Goal: Information Seeking & Learning: Learn about a topic

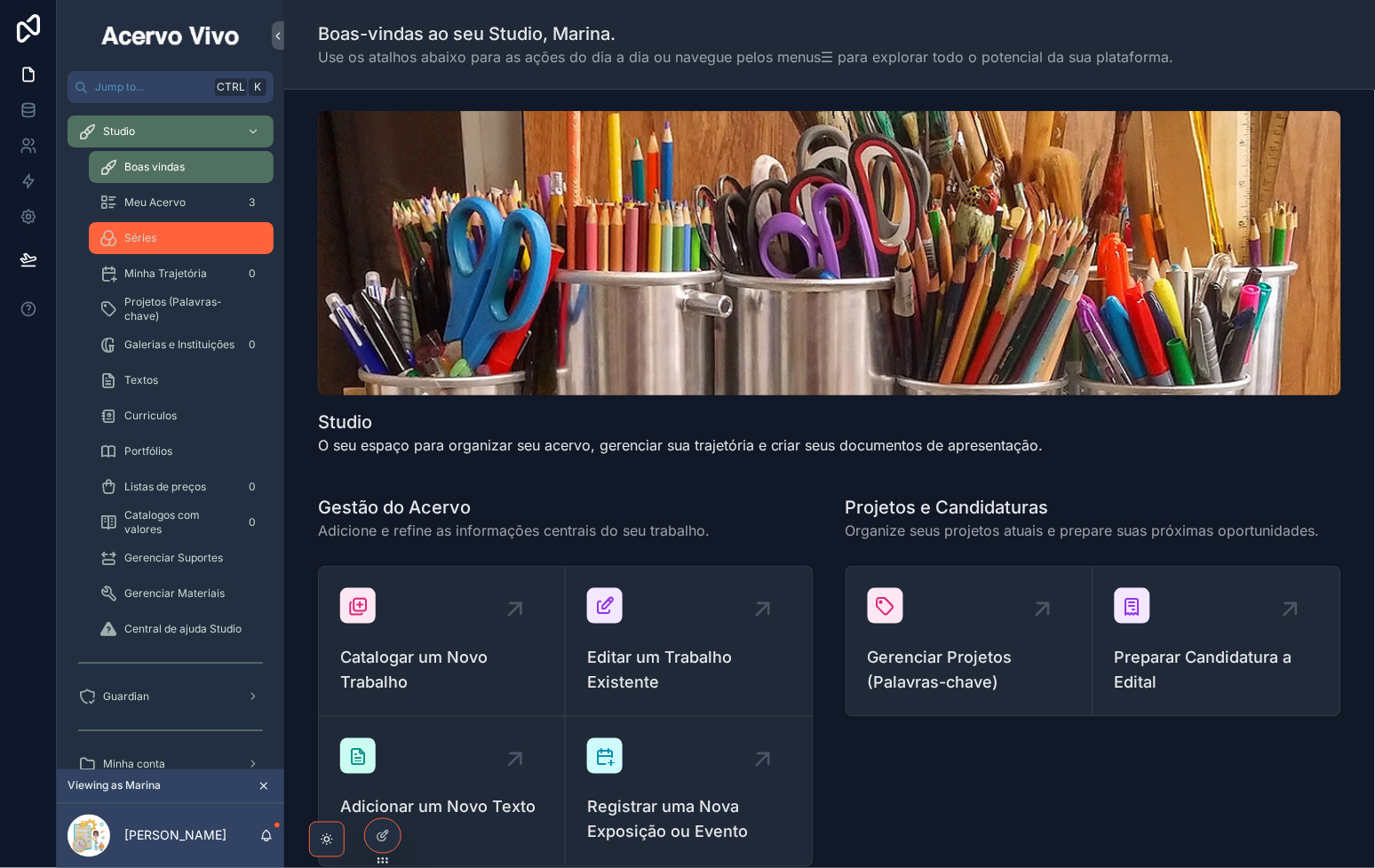
click at [164, 242] on div "Séries" at bounding box center [181, 237] width 163 height 29
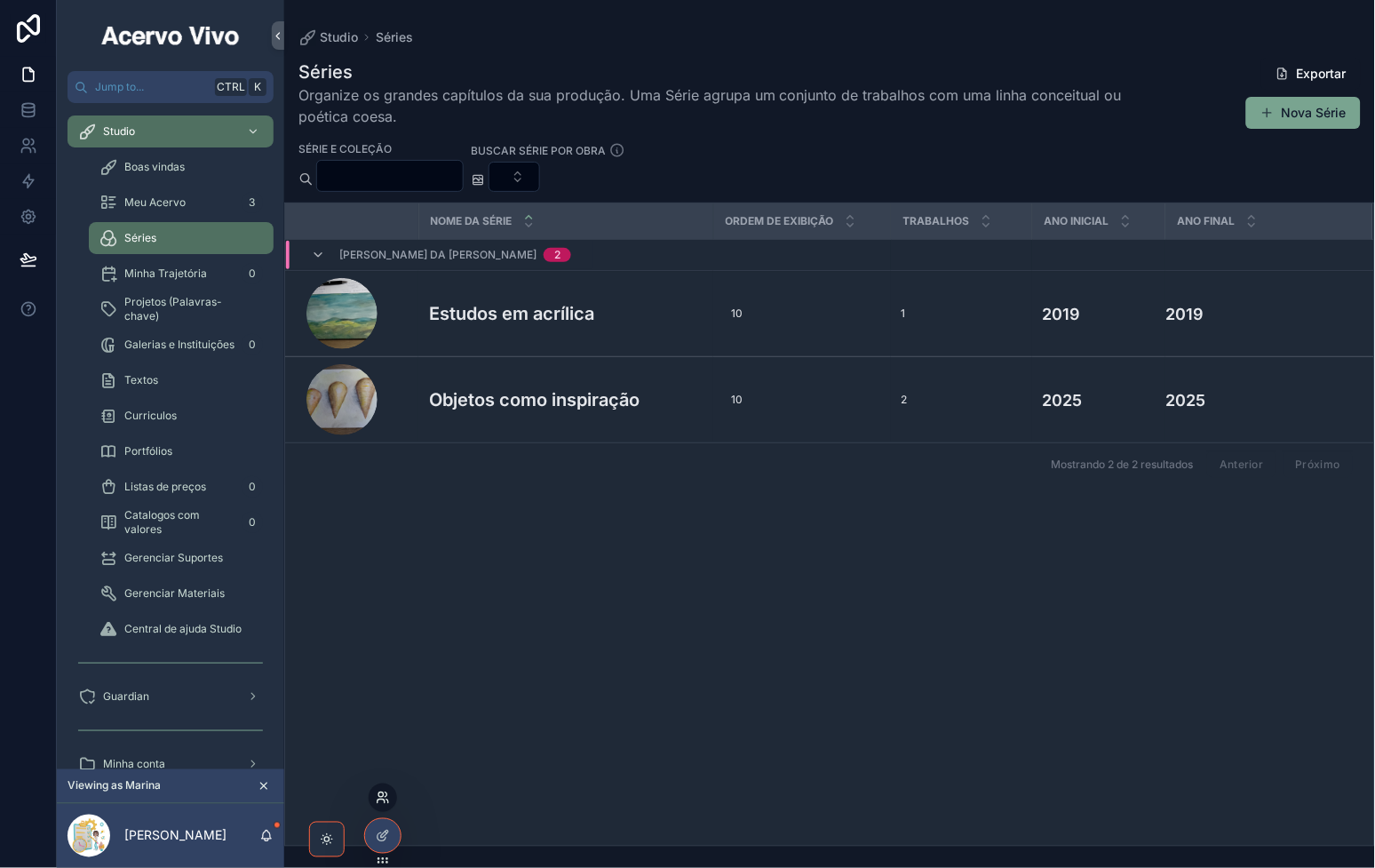
click at [384, 804] on icon at bounding box center [382, 797] width 14 height 14
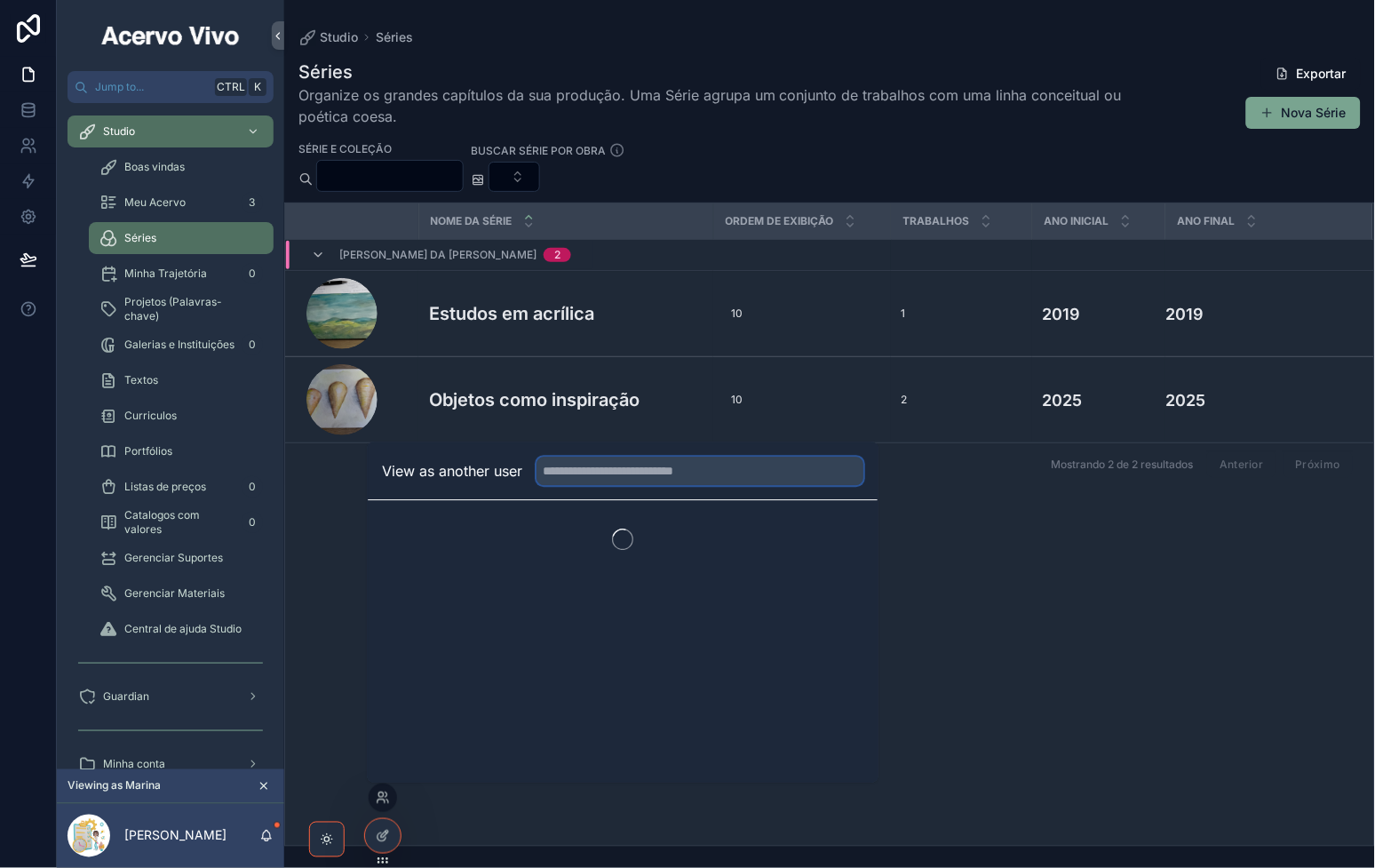
click at [641, 473] on input "text" at bounding box center [700, 470] width 327 height 29
type input "****"
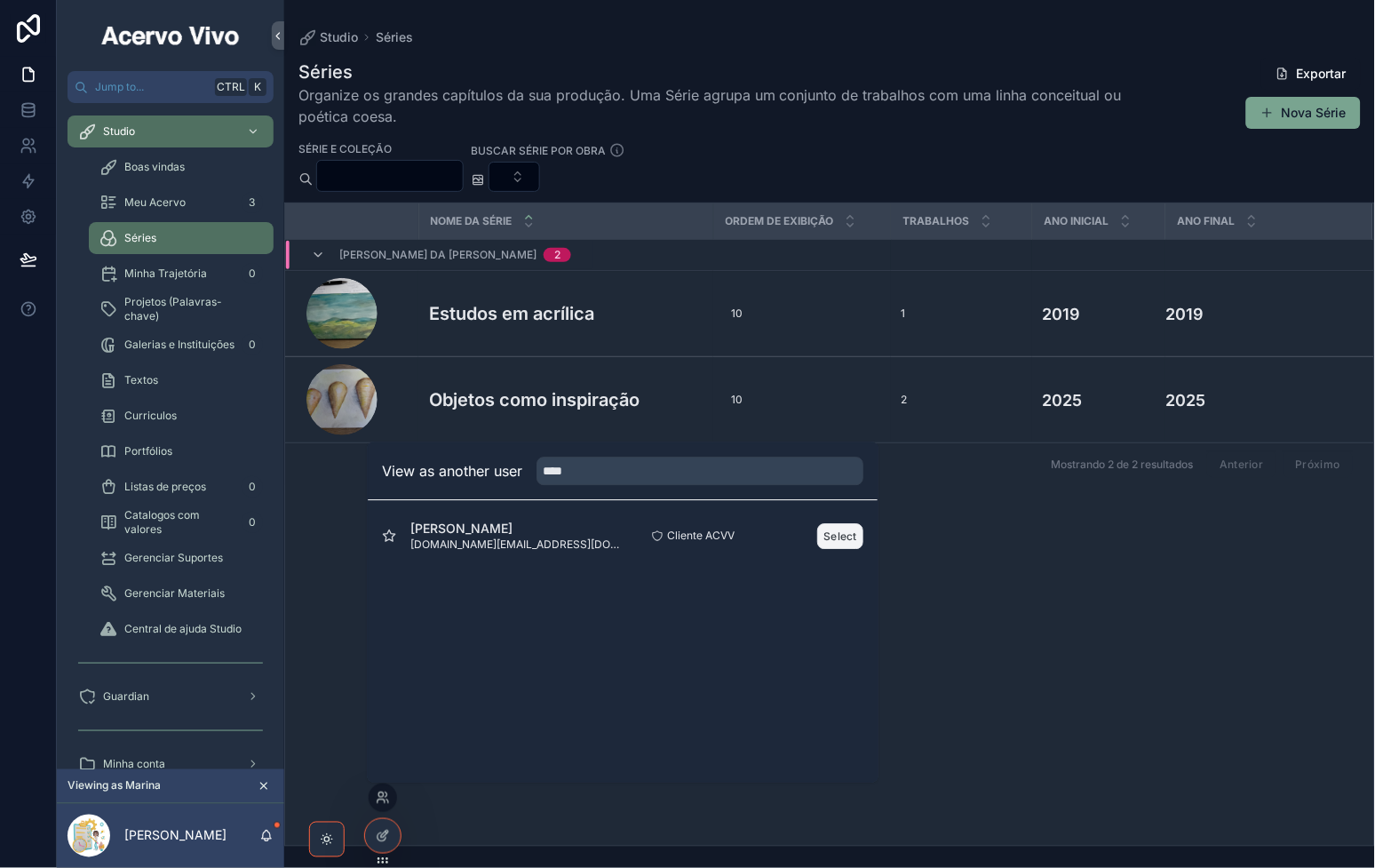
click at [852, 542] on button "Select" at bounding box center [841, 536] width 47 height 26
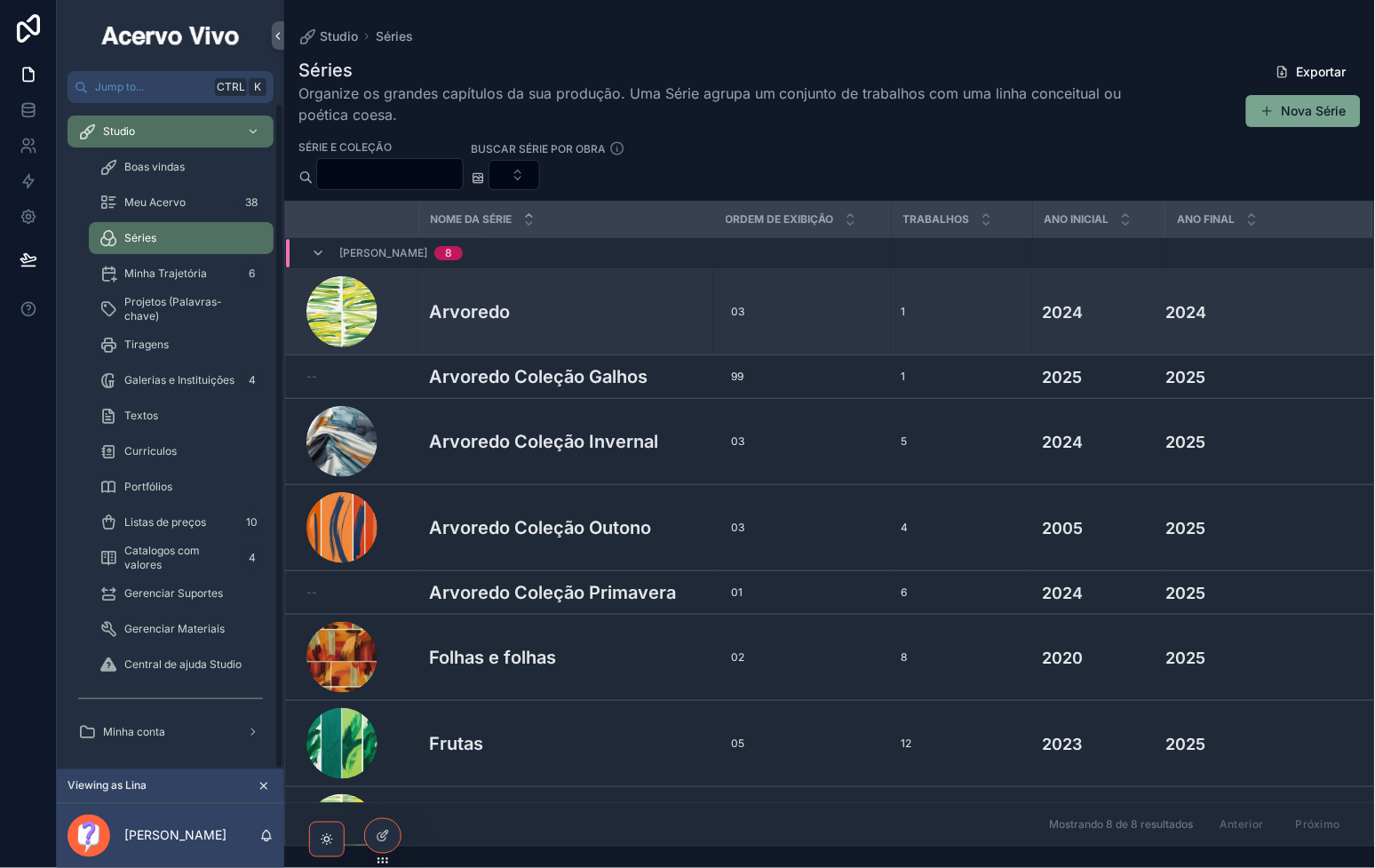
click at [488, 309] on h3 "Arvoredo" at bounding box center [470, 311] width 81 height 27
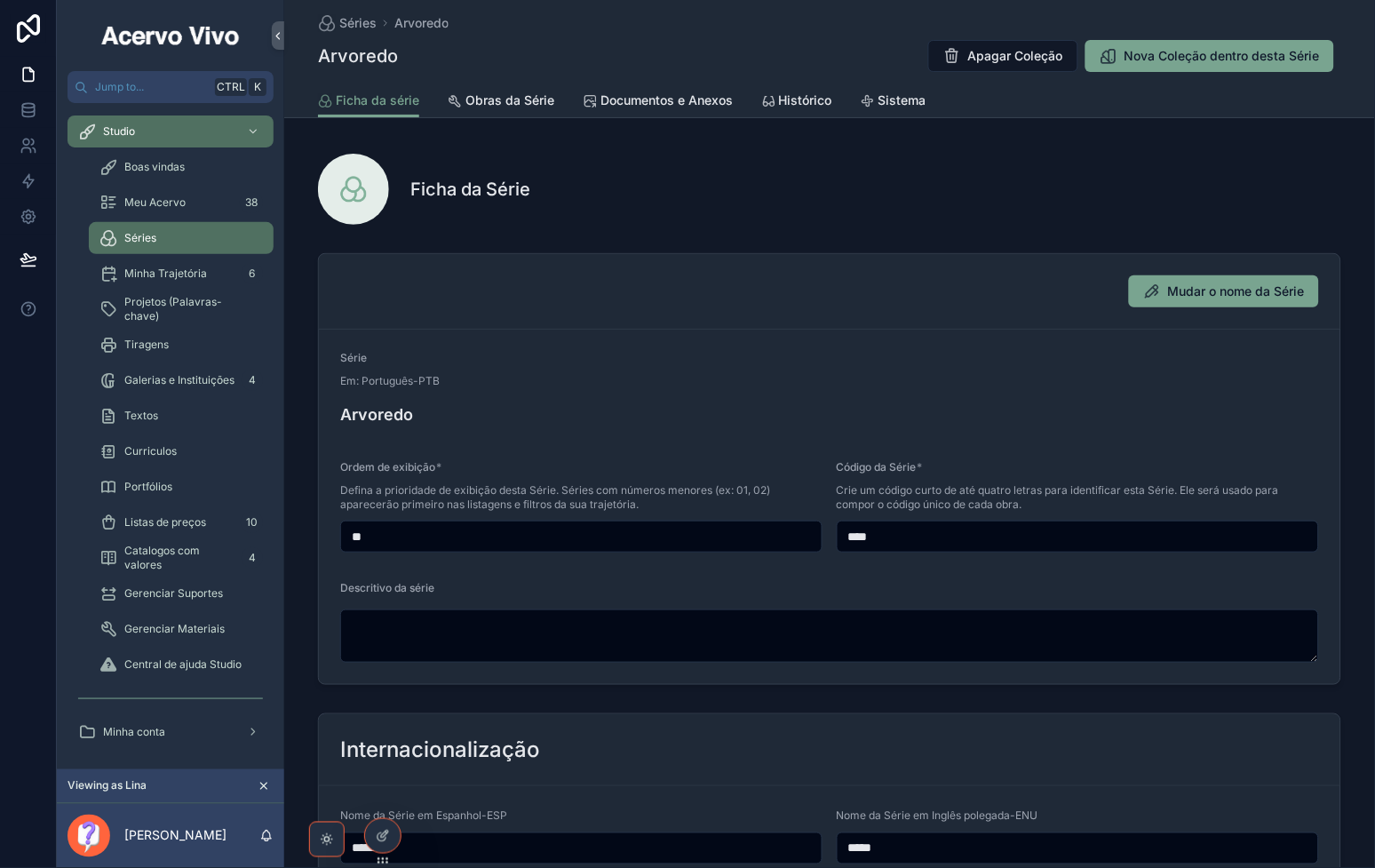
scroll to position [138, 0]
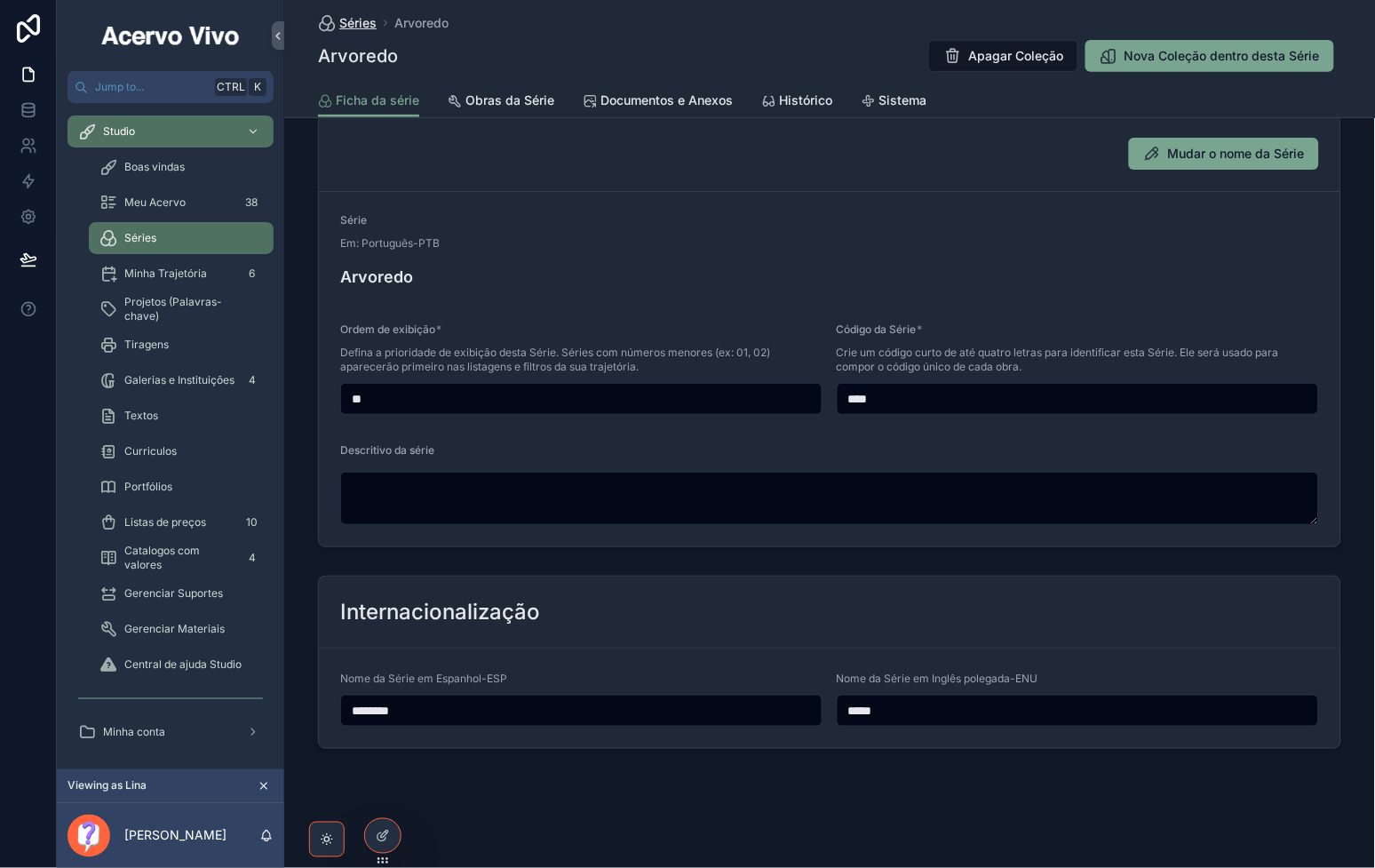
click at [333, 20] on link "Séries" at bounding box center [347, 22] width 59 height 18
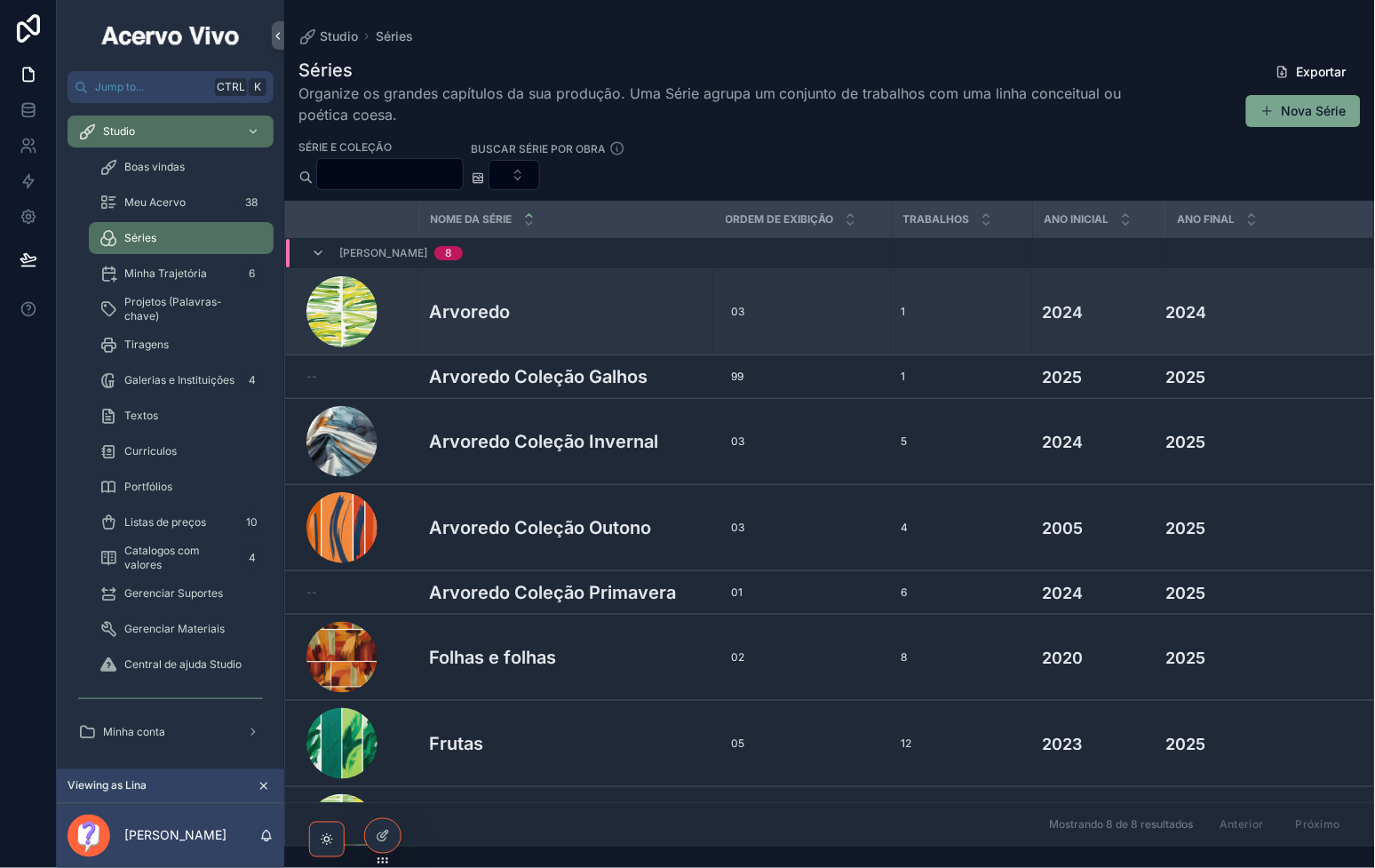
click at [543, 298] on div "Arvoredo Arvoredo" at bounding box center [566, 311] width 274 height 27
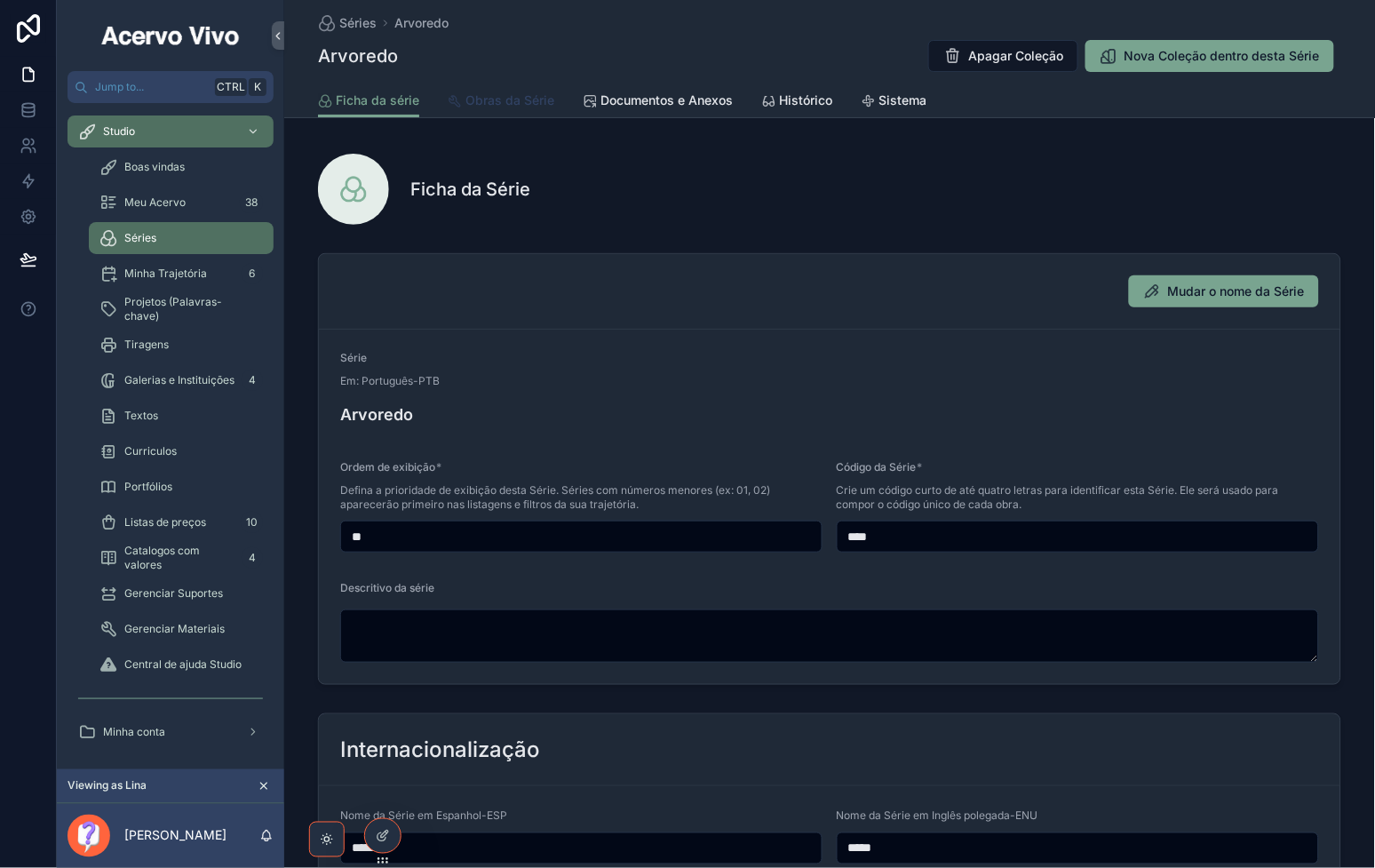
click at [502, 102] on span "Obras da Série" at bounding box center [510, 100] width 88 height 18
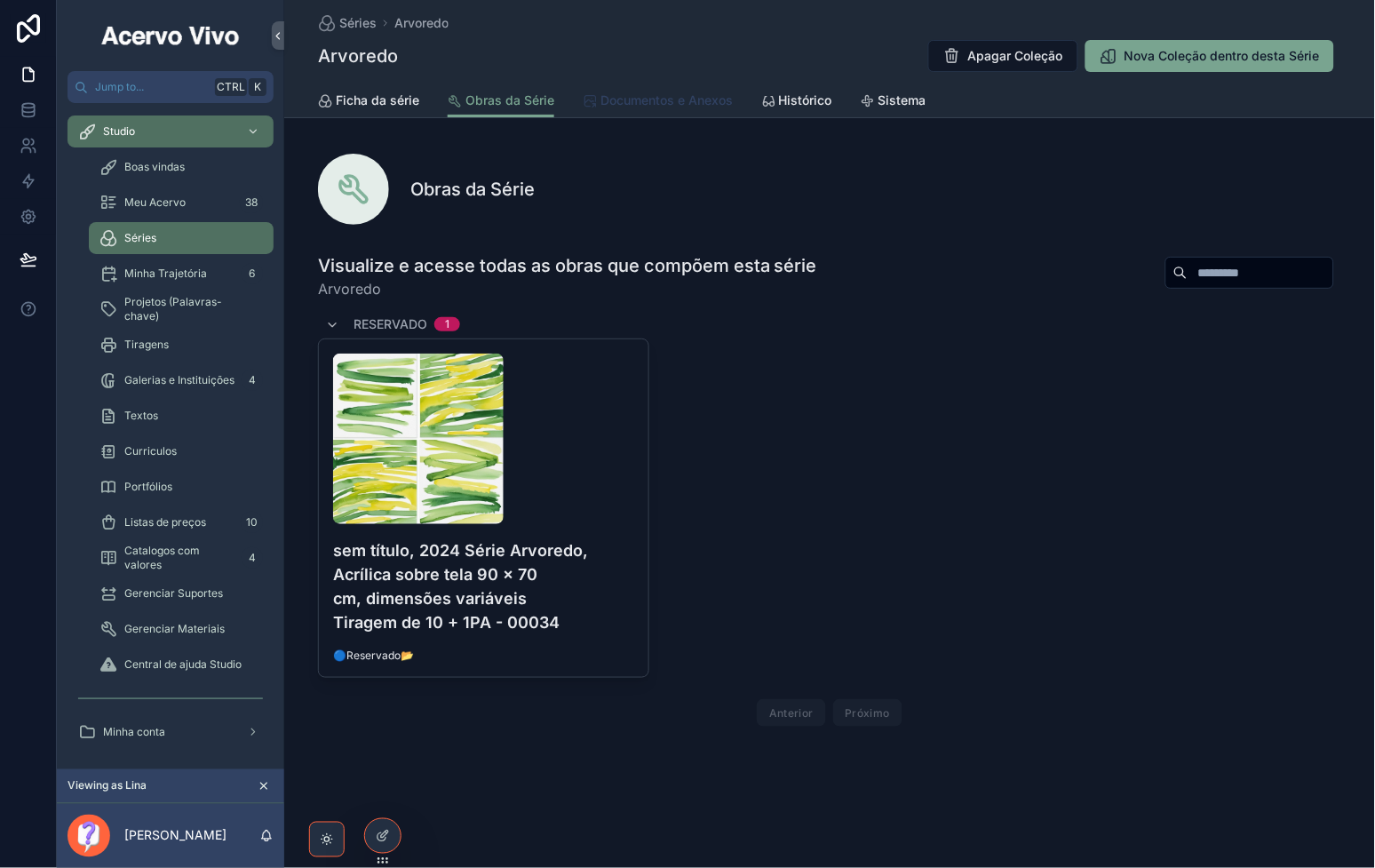
click at [680, 100] on span "Documentos e Anexos" at bounding box center [667, 100] width 132 height 18
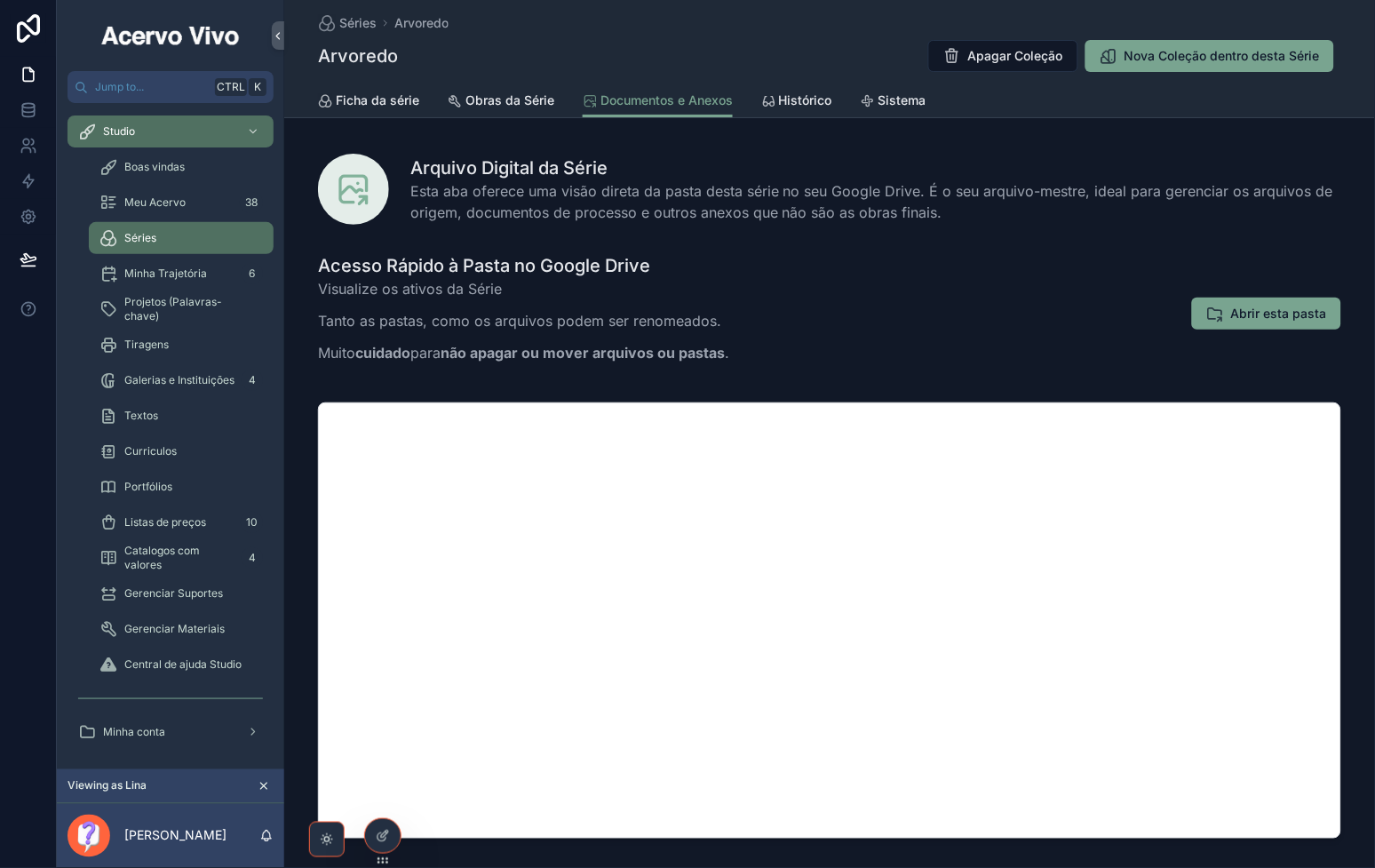
scroll to position [89, 0]
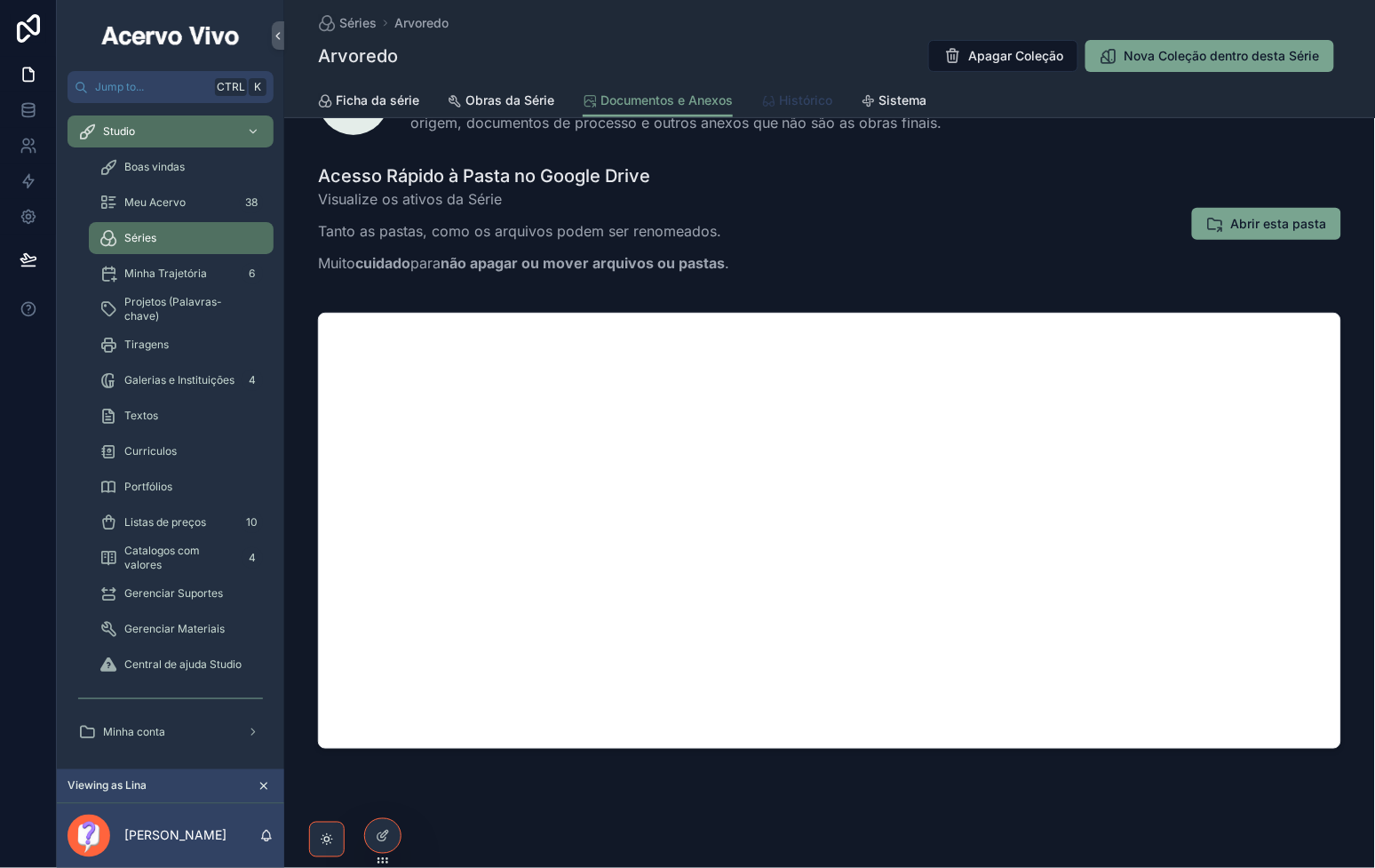
click at [801, 103] on span "Histórico" at bounding box center [805, 100] width 53 height 18
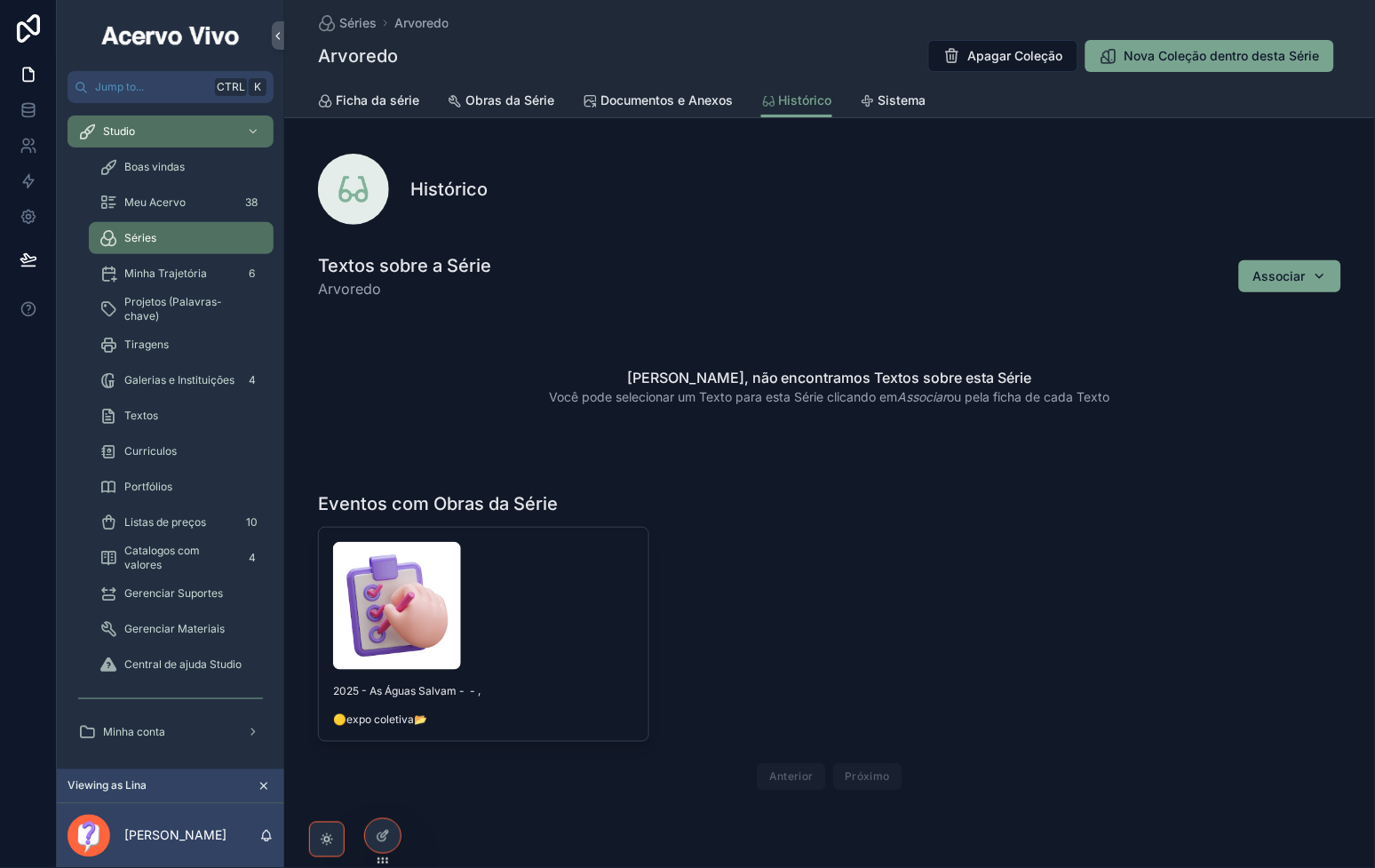
scroll to position [47, 0]
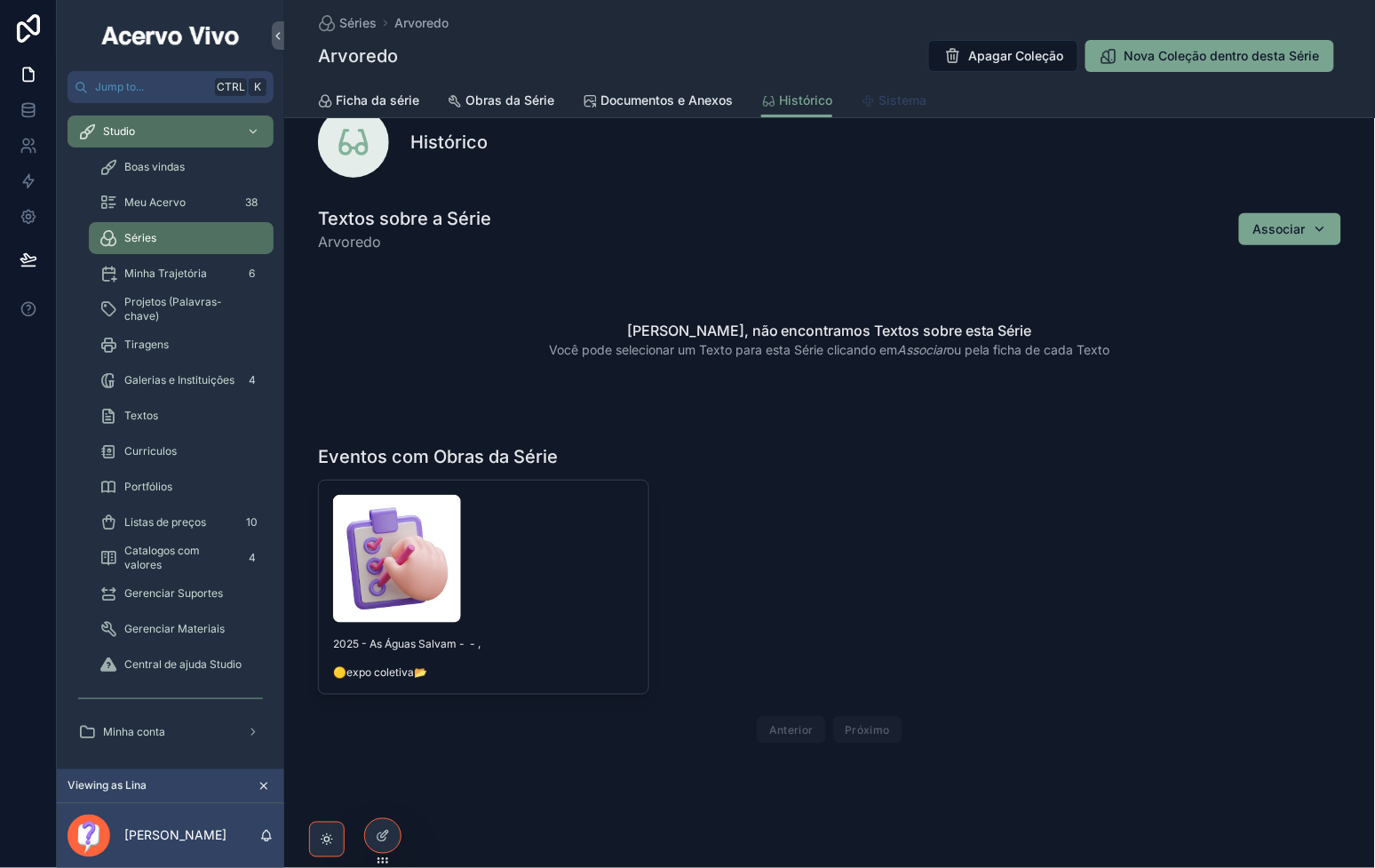
click at [891, 102] on span "Sistema" at bounding box center [902, 100] width 48 height 18
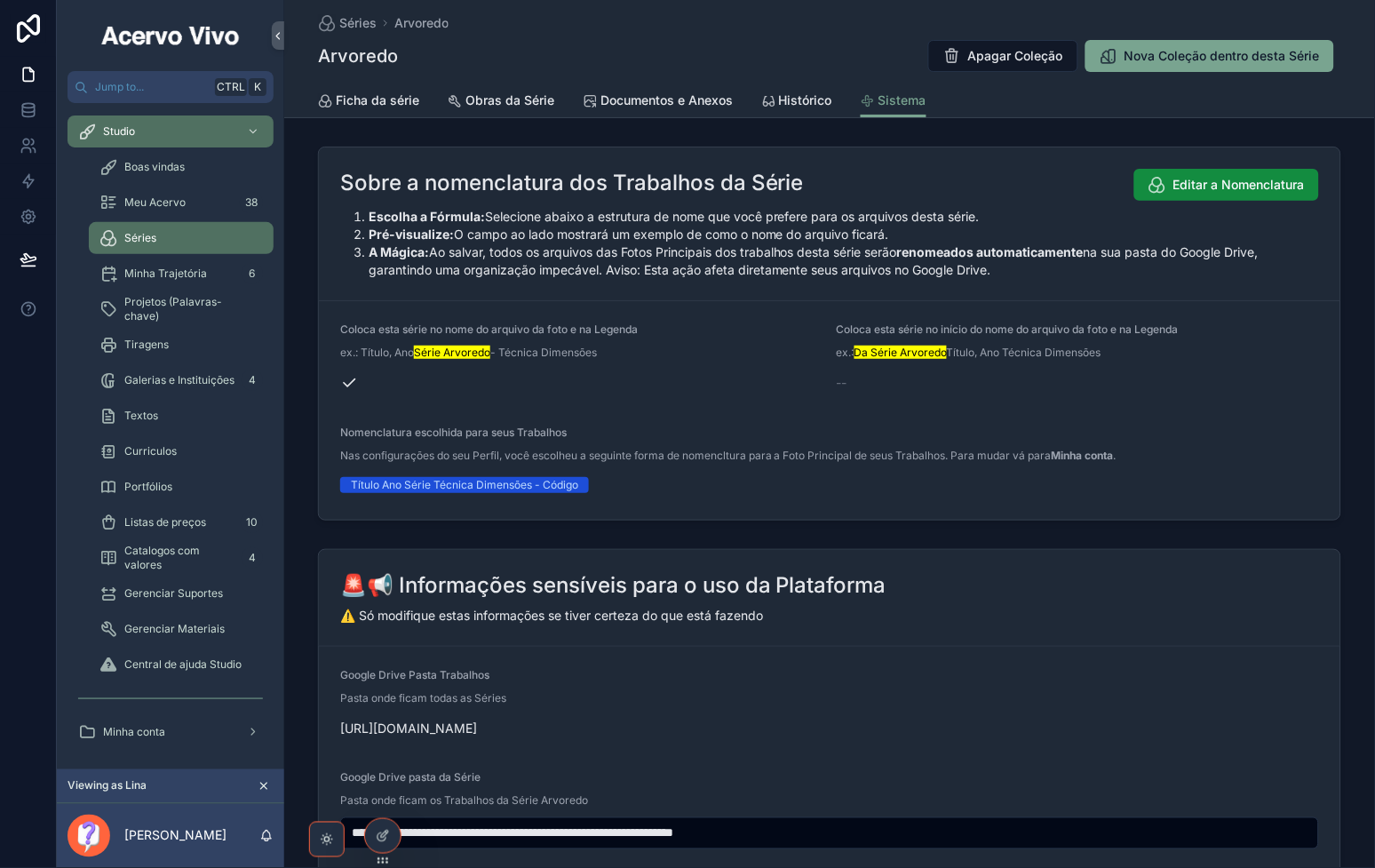
scroll to position [335, 0]
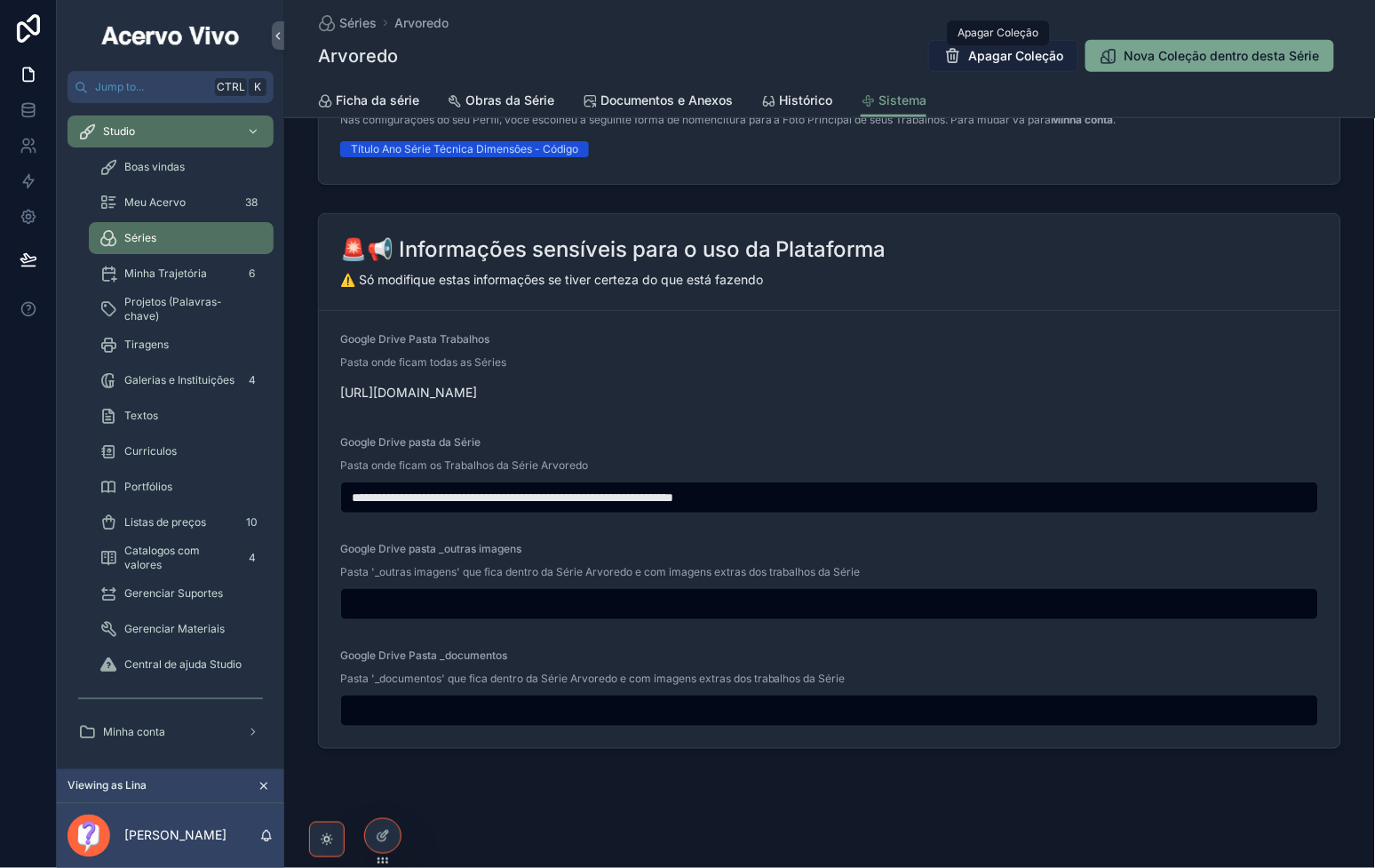
click at [1010, 58] on span "Apagar Coleção" at bounding box center [1015, 56] width 95 height 18
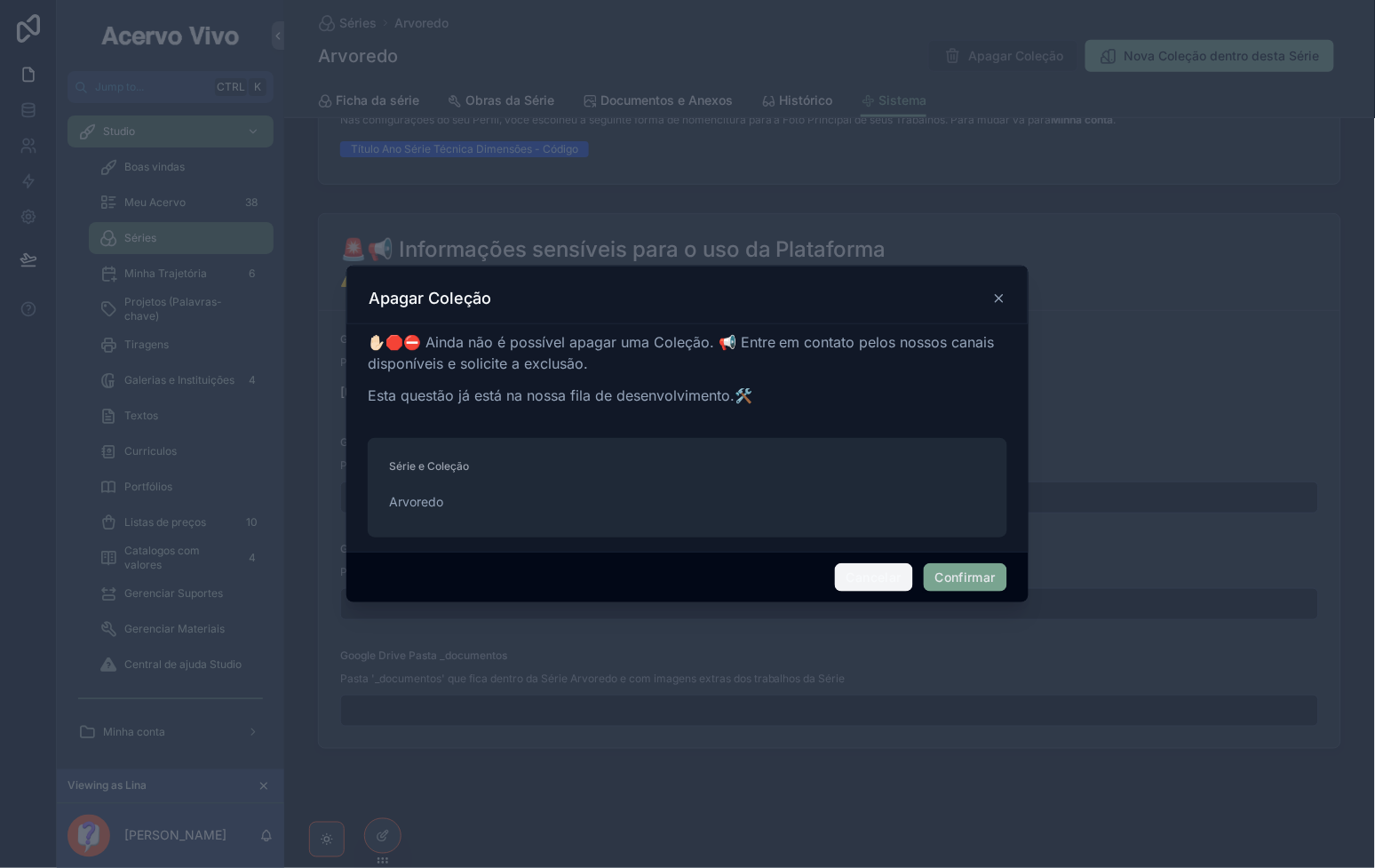
click at [871, 574] on button "Cancelar" at bounding box center [874, 577] width 78 height 29
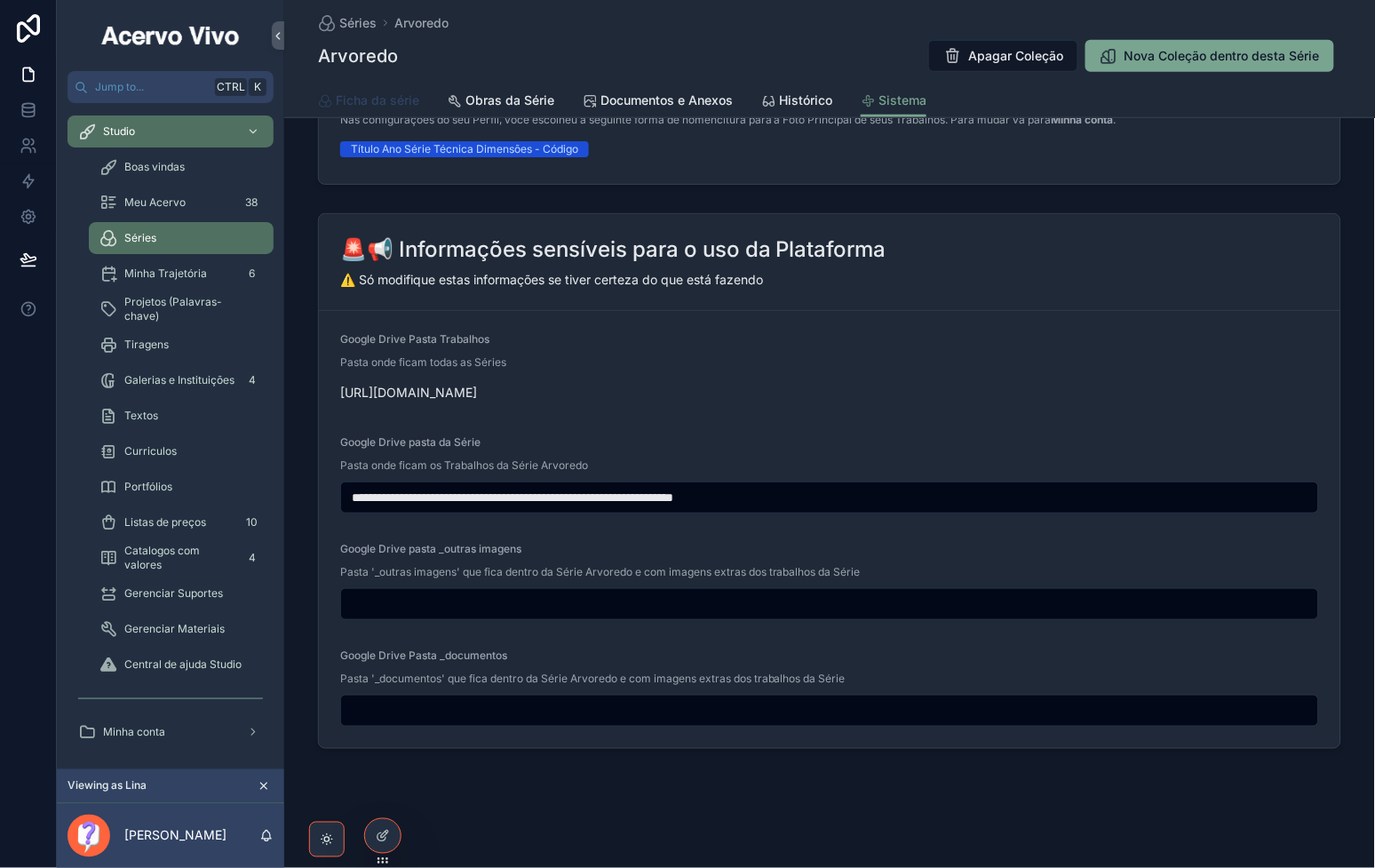
click at [388, 102] on span "Ficha da série" at bounding box center [377, 100] width 84 height 18
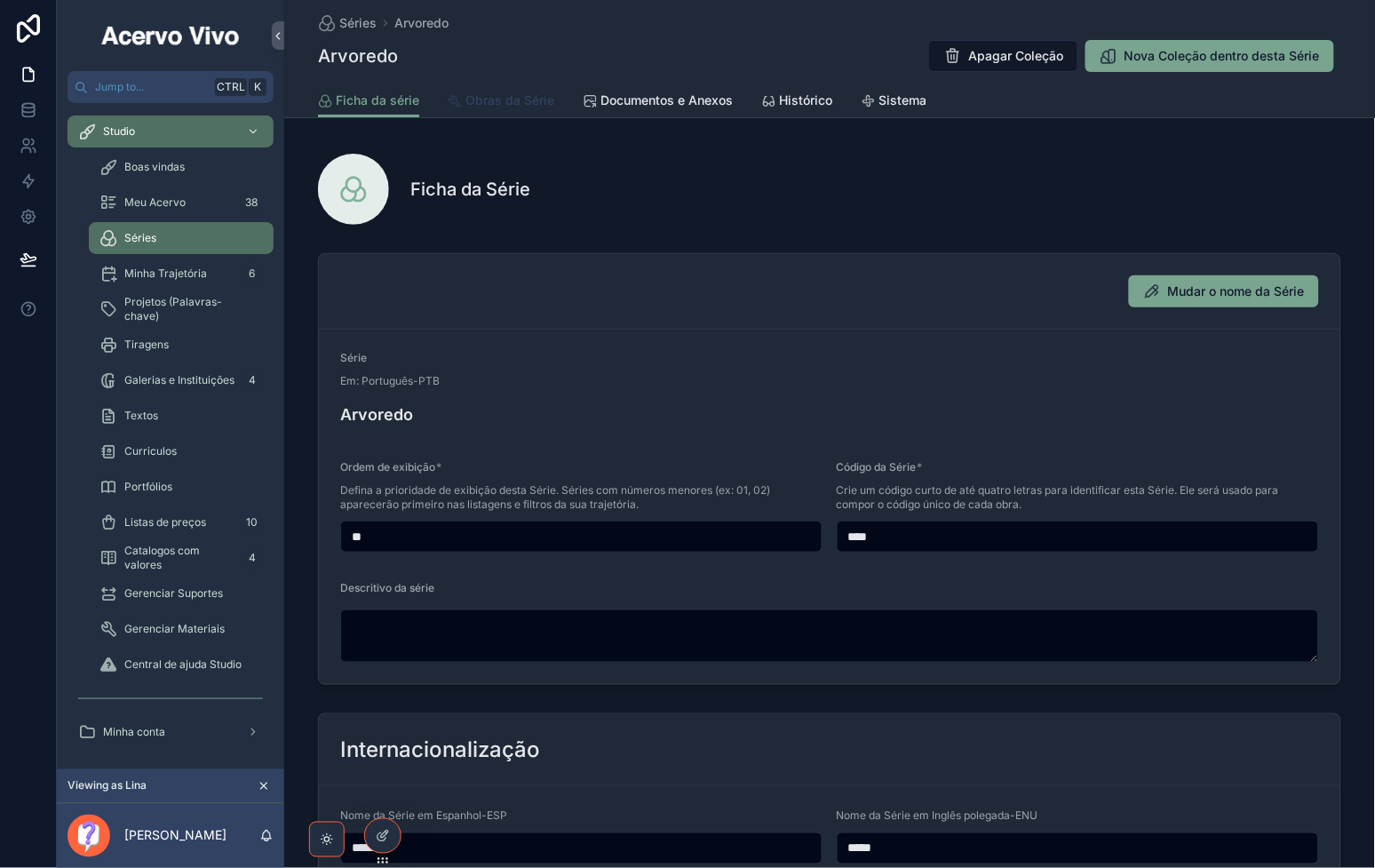
click at [491, 99] on span "Obras da Série" at bounding box center [510, 100] width 88 height 18
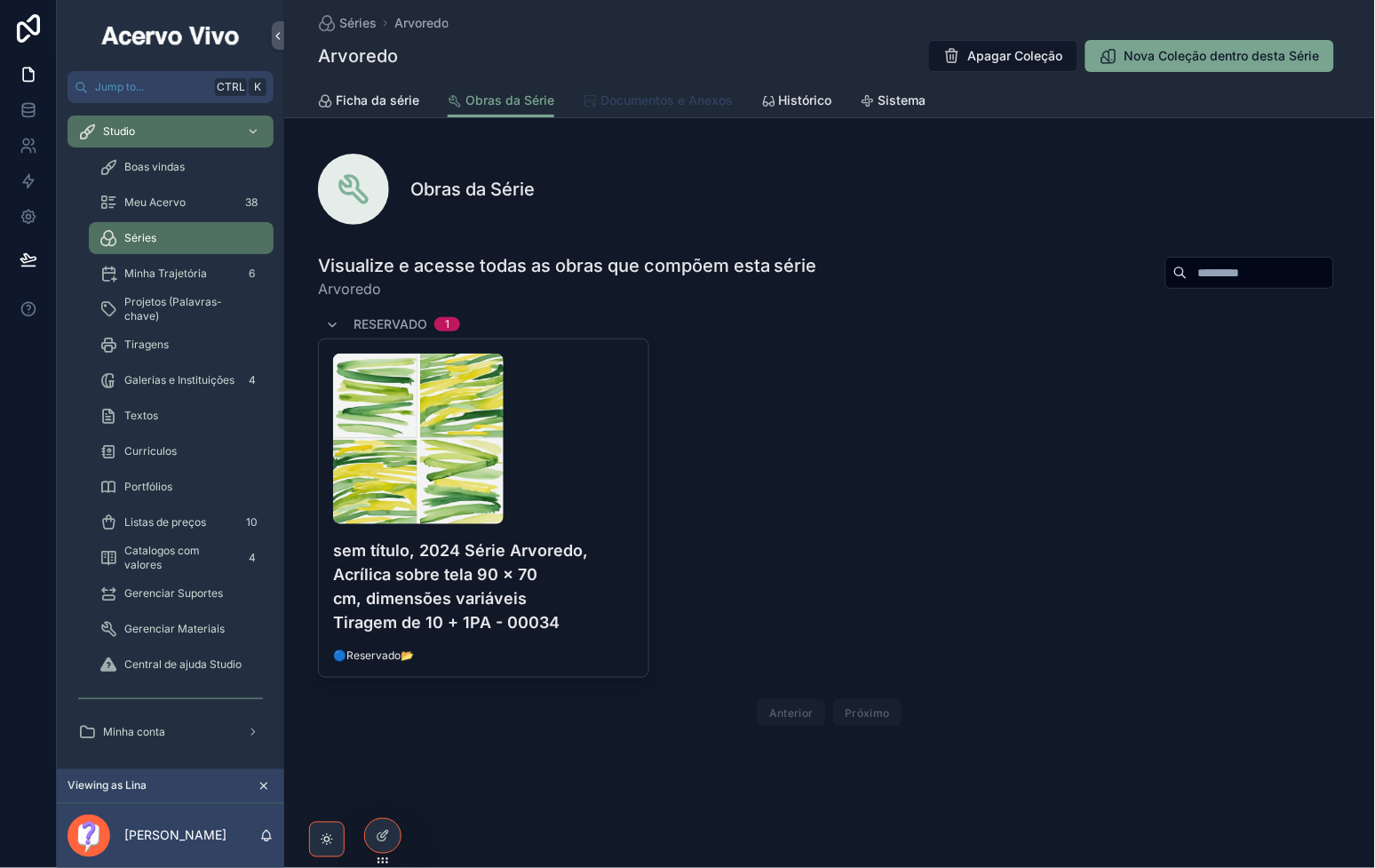
click at [627, 111] on link "Documentos e Anexos" at bounding box center [657, 102] width 150 height 35
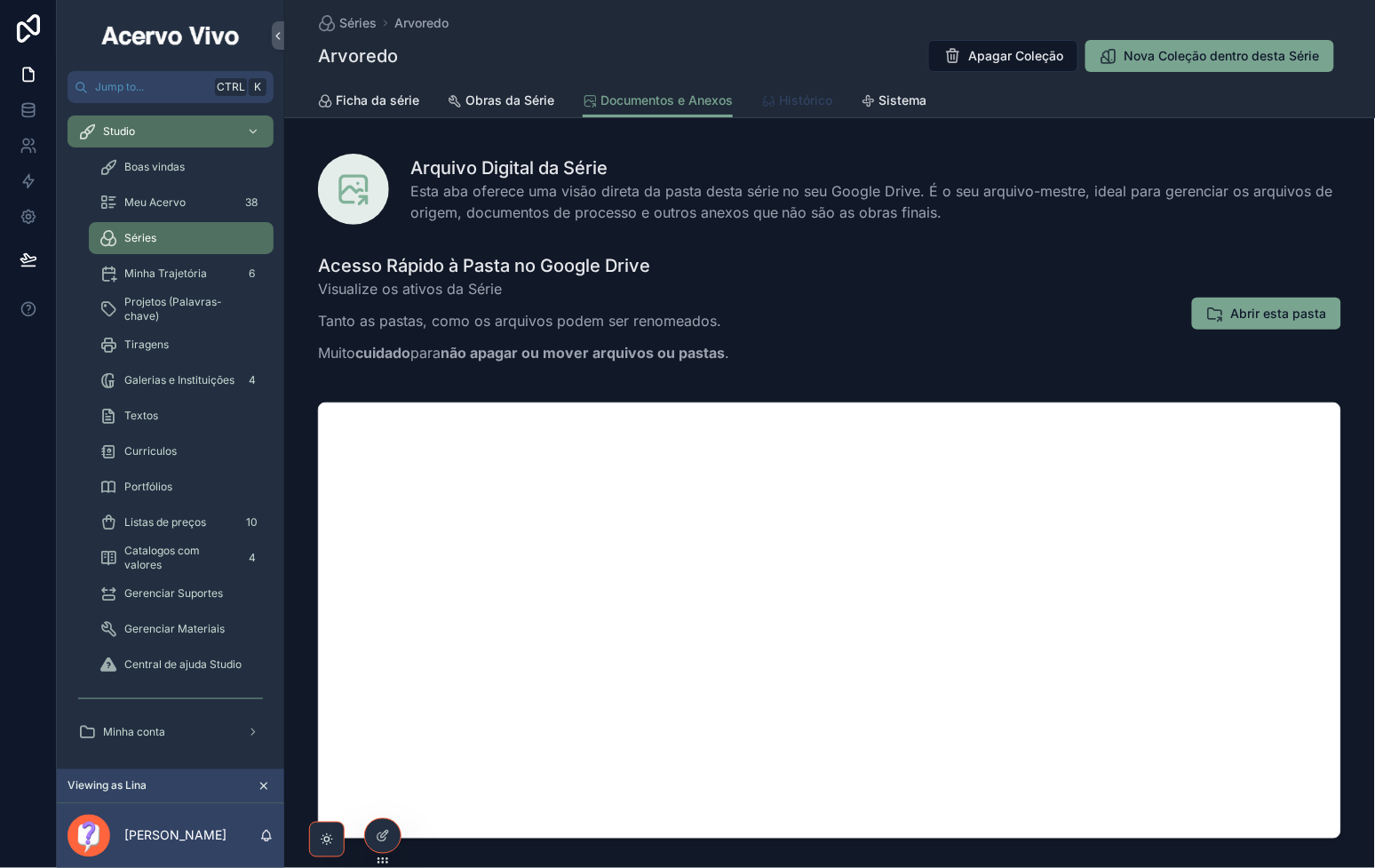
click at [793, 109] on link "Histórico" at bounding box center [796, 102] width 71 height 35
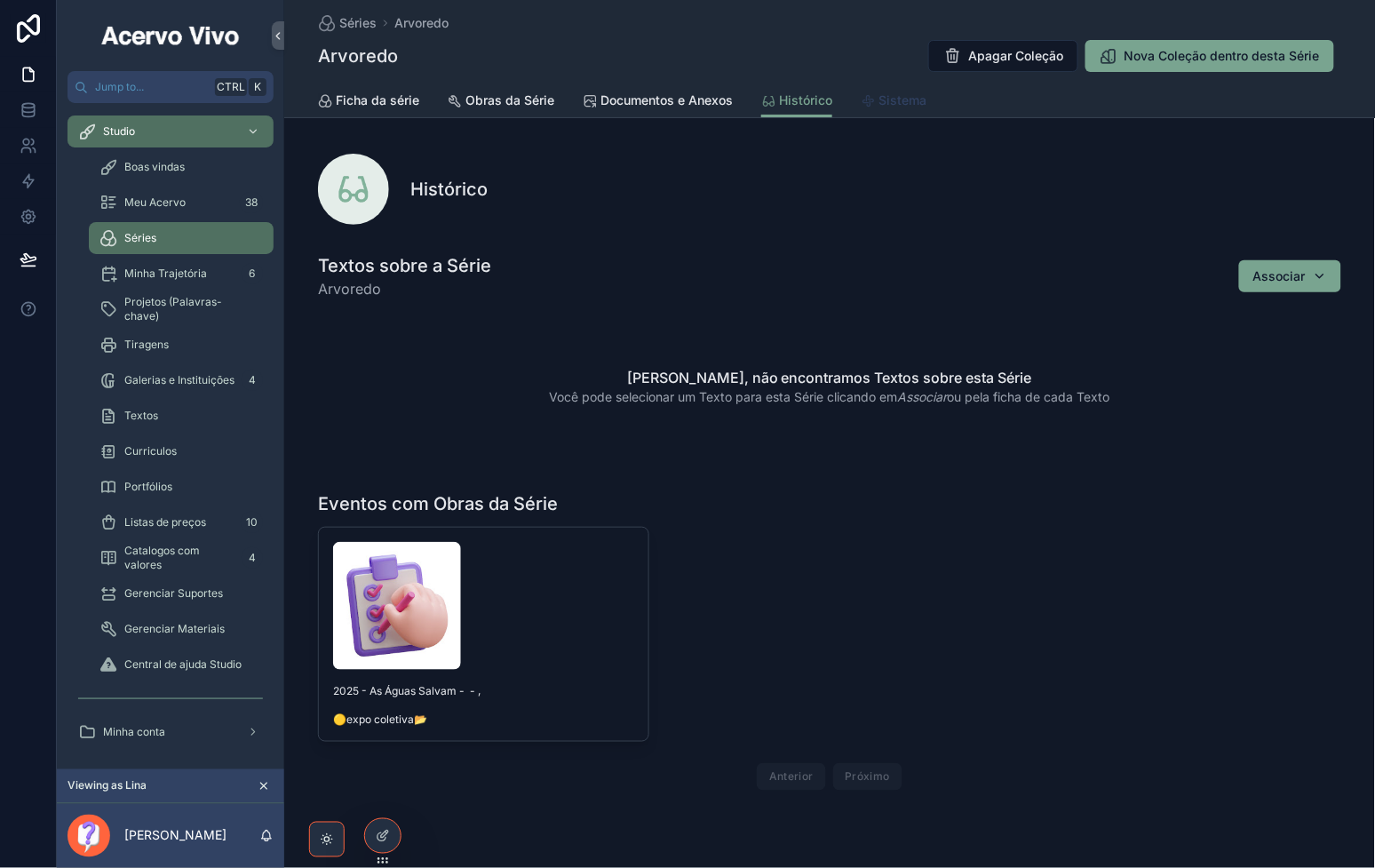
click at [913, 104] on span "Sistema" at bounding box center [902, 100] width 48 height 18
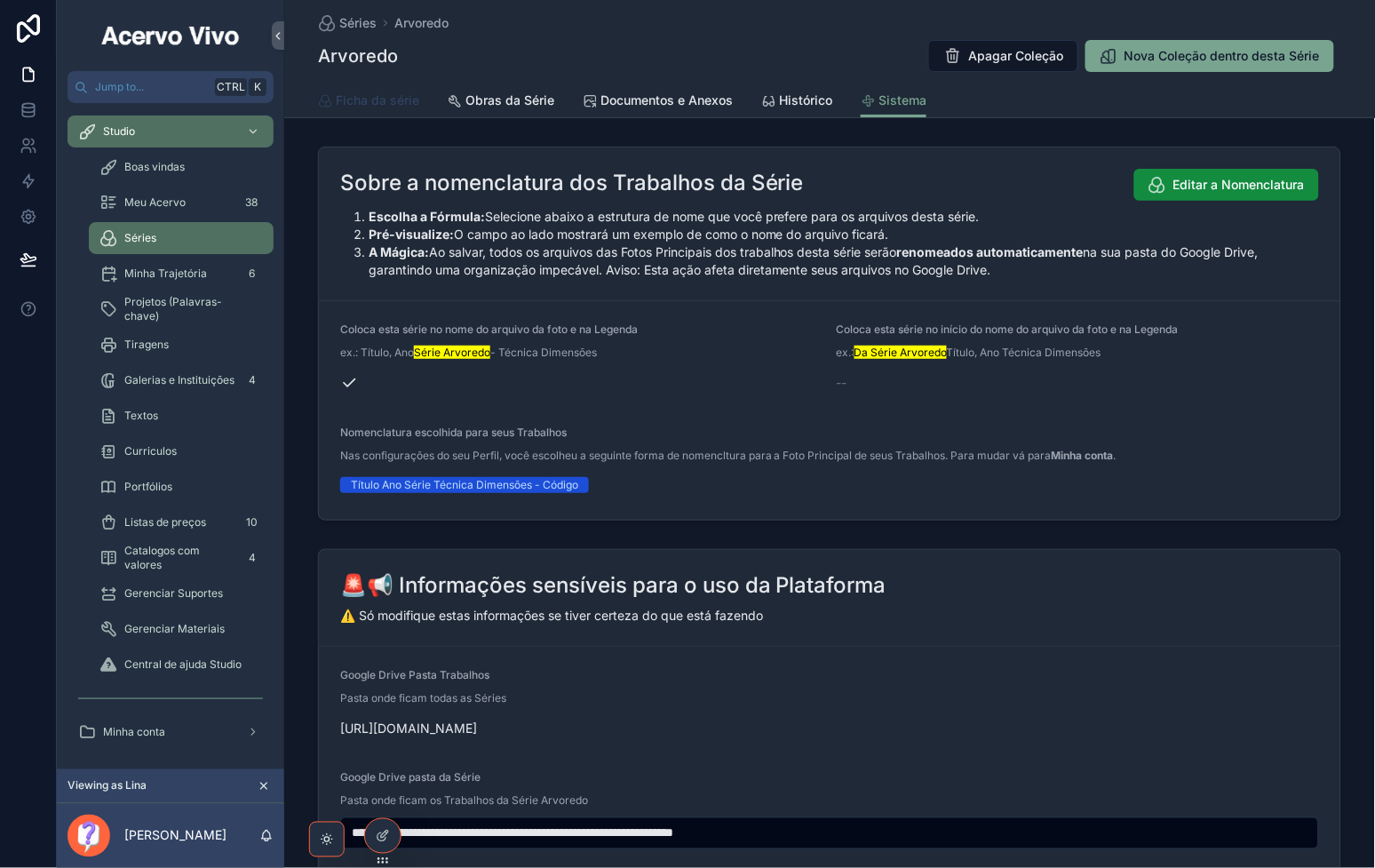
click at [368, 104] on span "Ficha da série" at bounding box center [377, 100] width 84 height 18
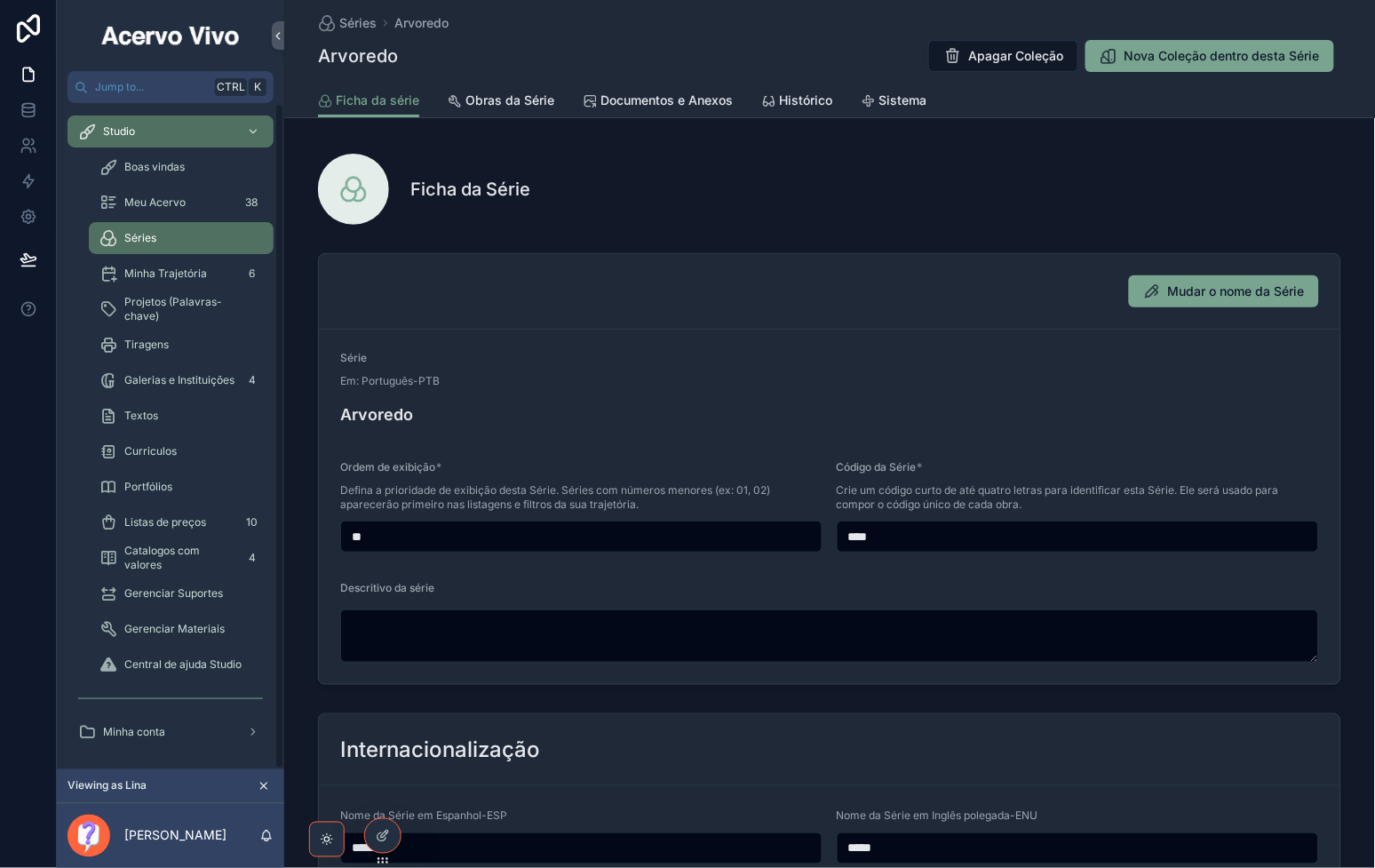
drag, startPoint x: 349, startPoint y: 28, endPoint x: 215, endPoint y: 55, distance: 136.7
click at [348, 28] on span "Séries" at bounding box center [358, 22] width 37 height 18
